Goal: Information Seeking & Learning: Learn about a topic

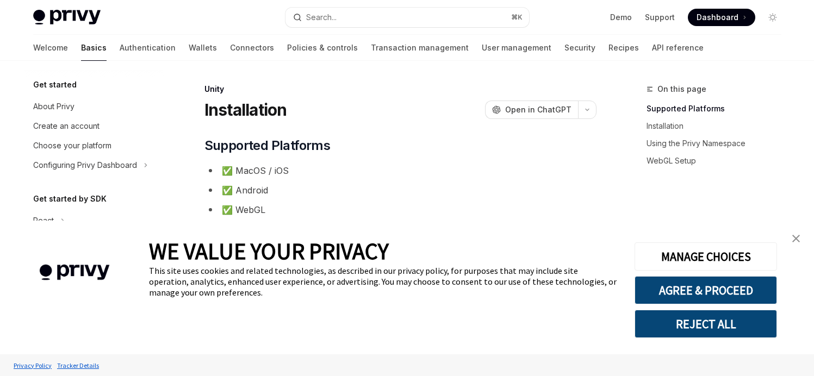
type textarea "*"
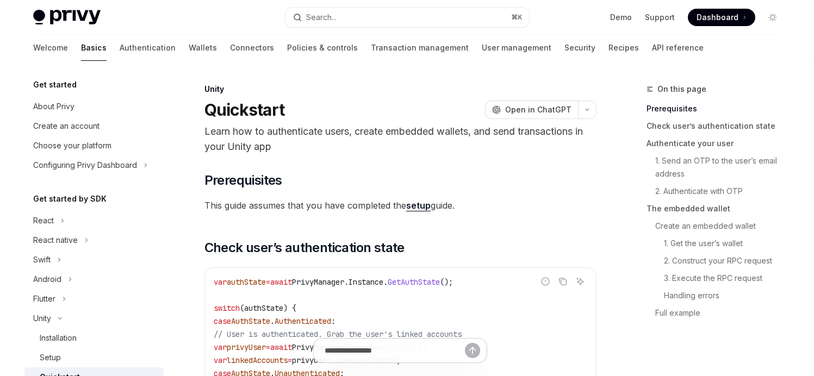
scroll to position [159, 0]
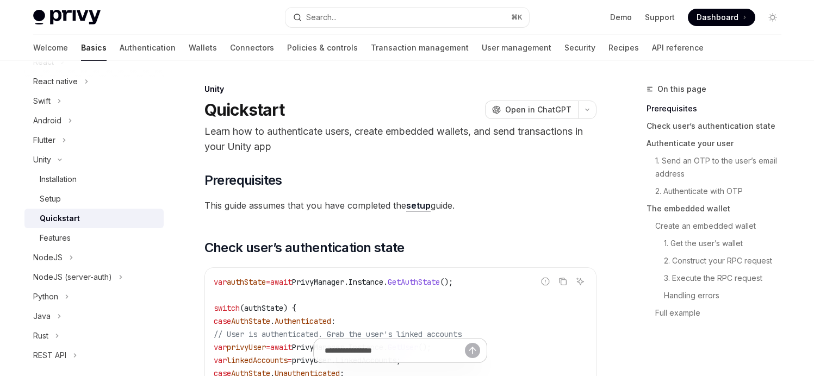
type textarea "*"
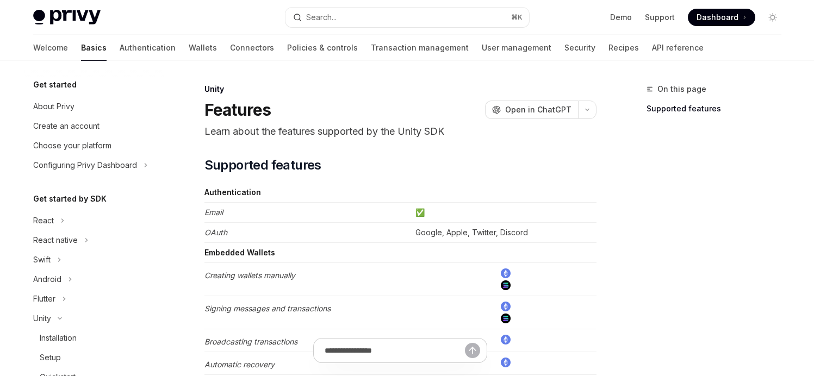
scroll to position [178, 0]
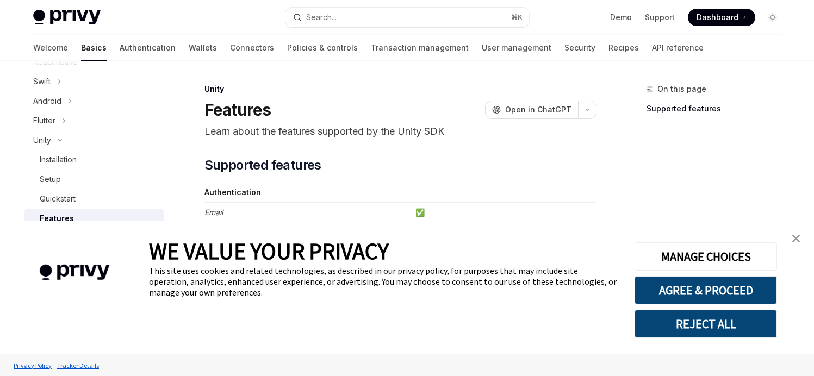
type textarea "*"
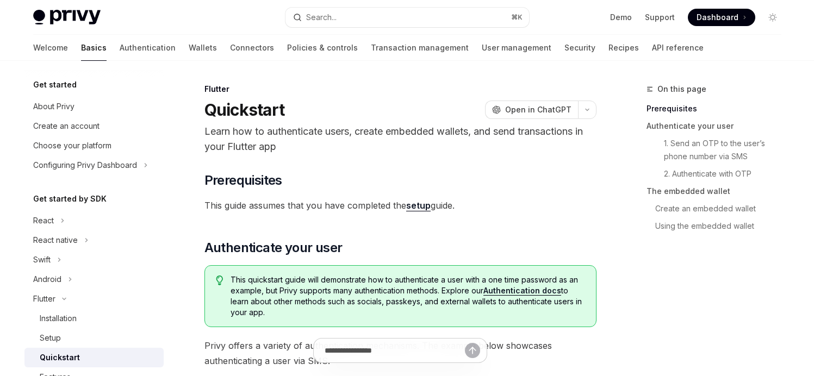
type textarea "*"
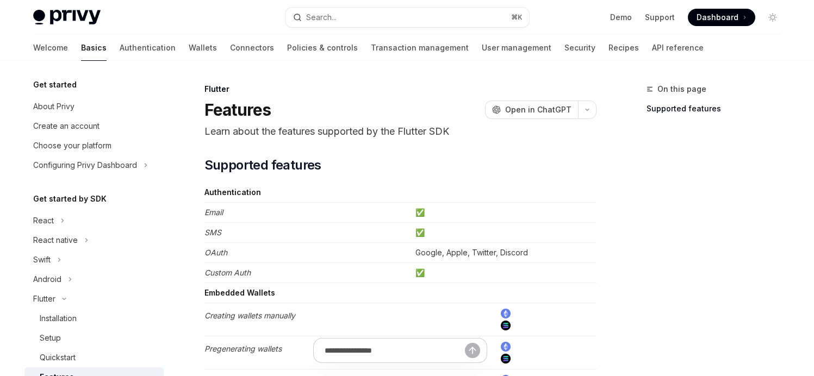
scroll to position [159, 0]
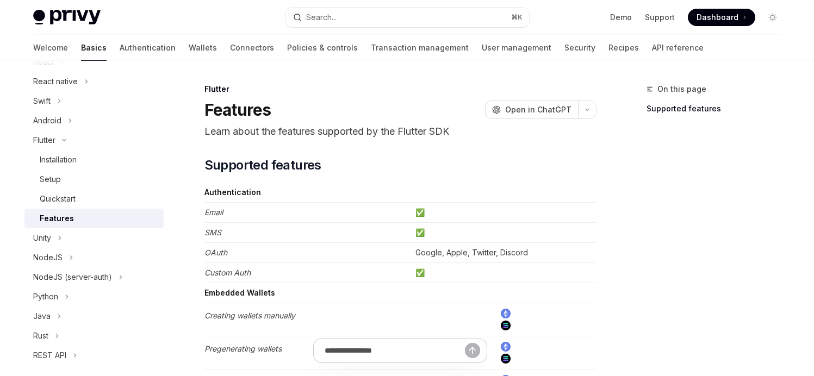
type textarea "*"
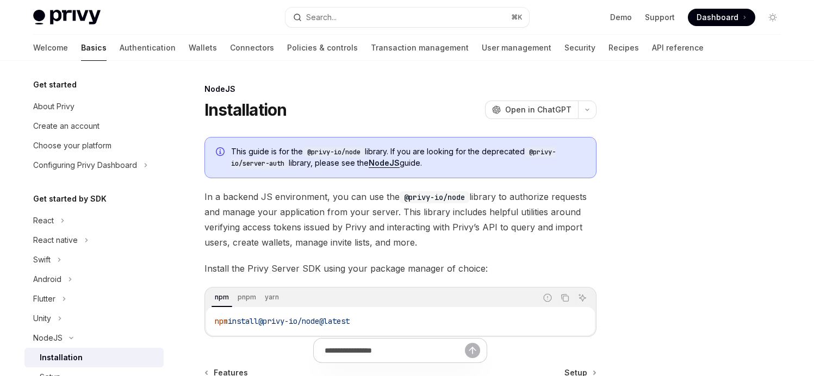
type textarea "*"
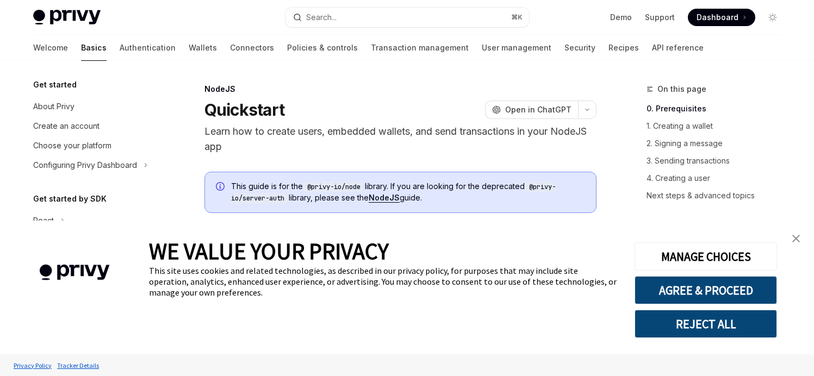
scroll to position [178, 0]
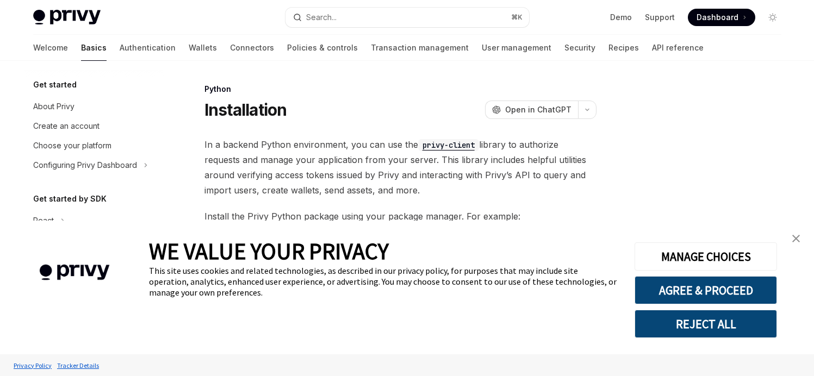
scroll to position [178, 0]
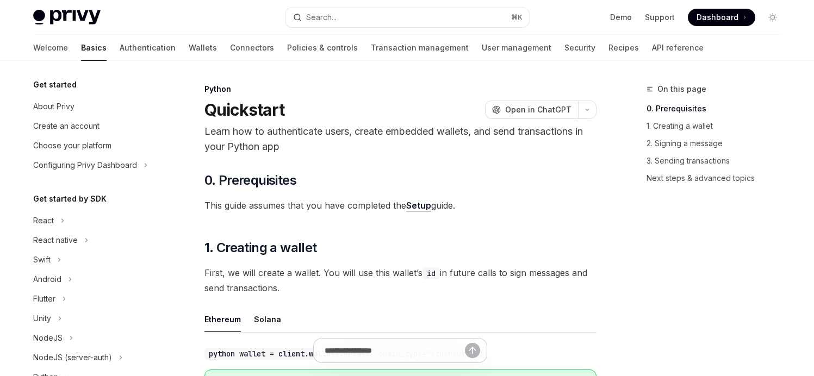
scroll to position [217, 0]
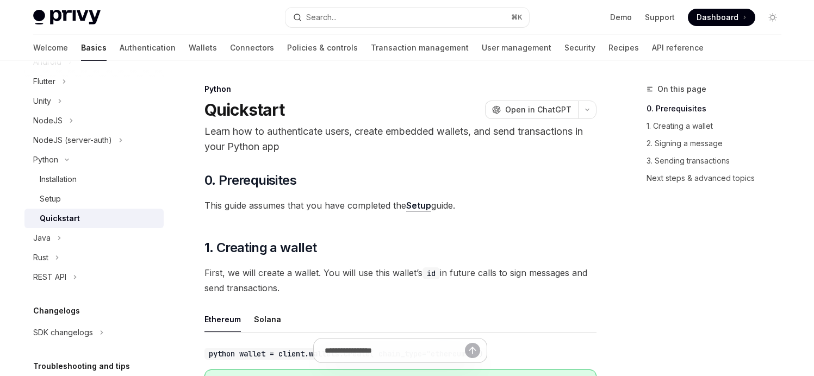
type textarea "*"
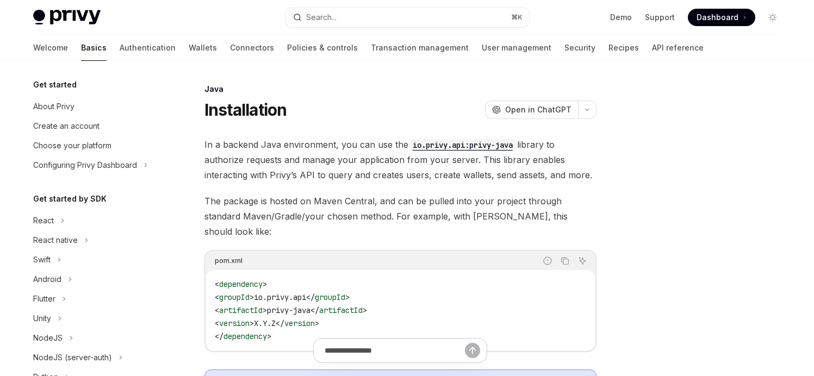
scroll to position [198, 0]
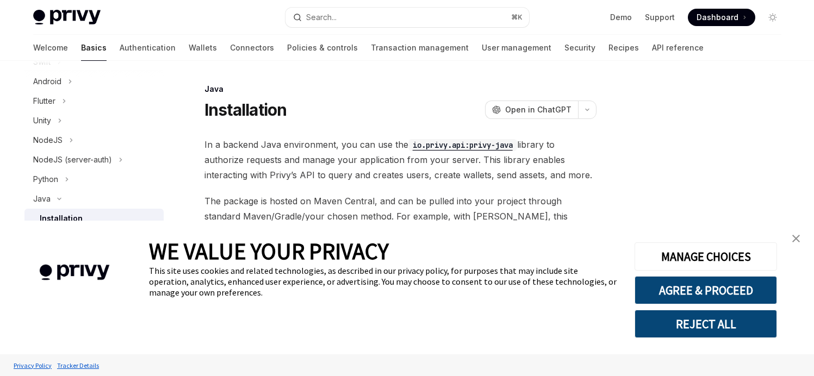
type textarea "*"
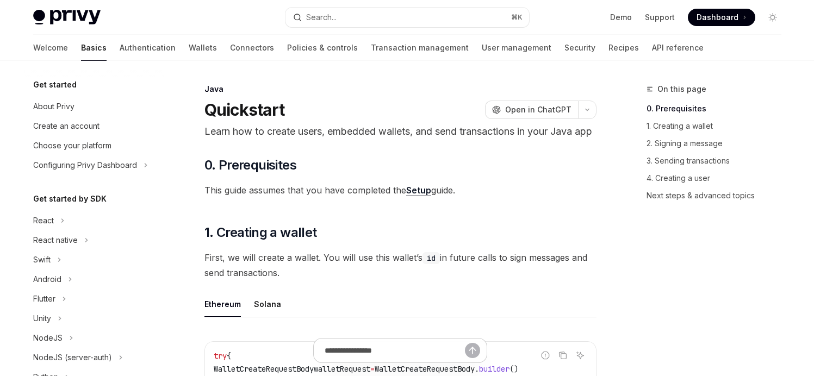
scroll to position [237, 0]
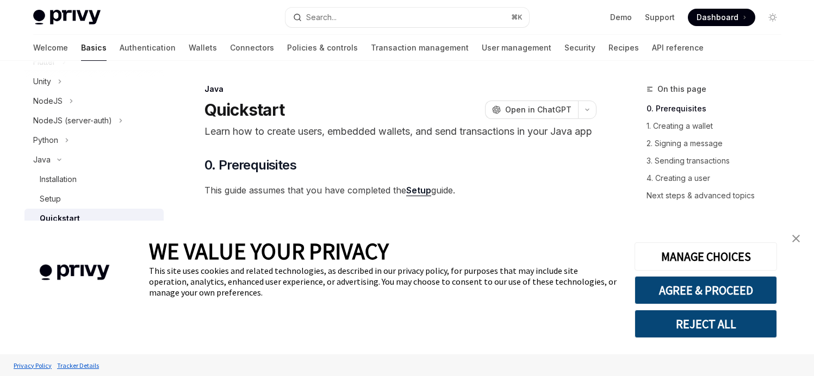
type textarea "*"
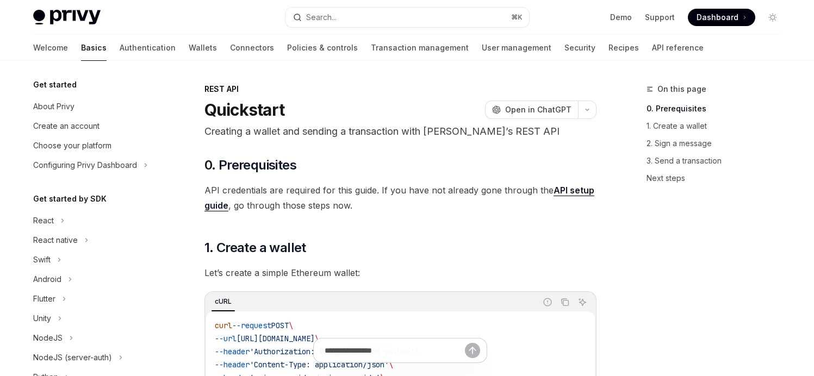
scroll to position [257, 0]
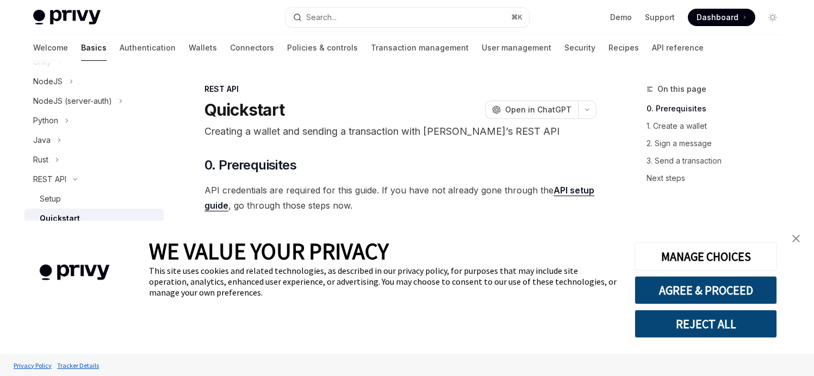
type textarea "*"
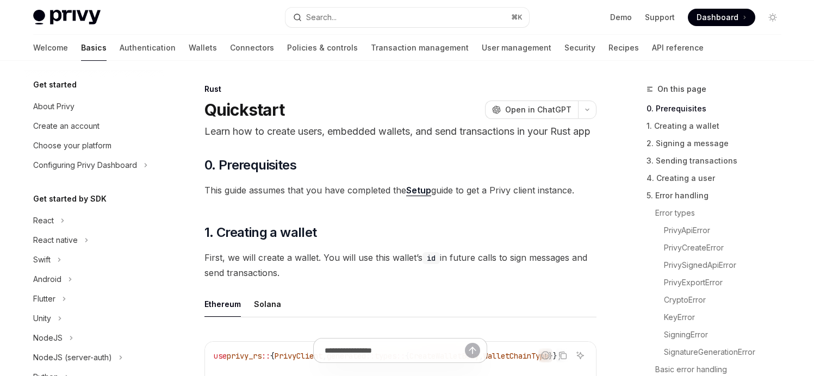
scroll to position [257, 0]
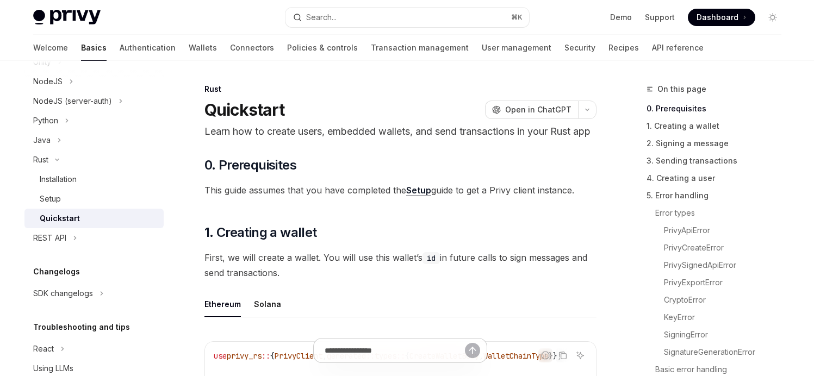
type textarea "*"
